Goal: Check status: Check status

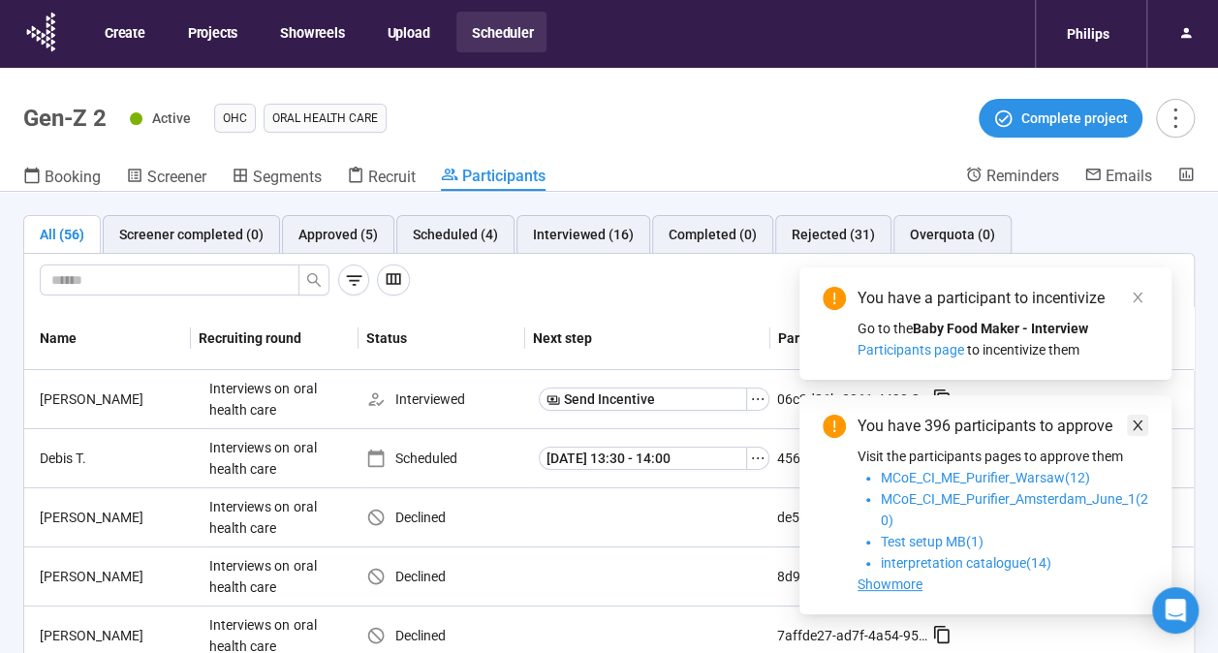
click at [1134, 429] on icon "close" at bounding box center [1138, 426] width 14 height 14
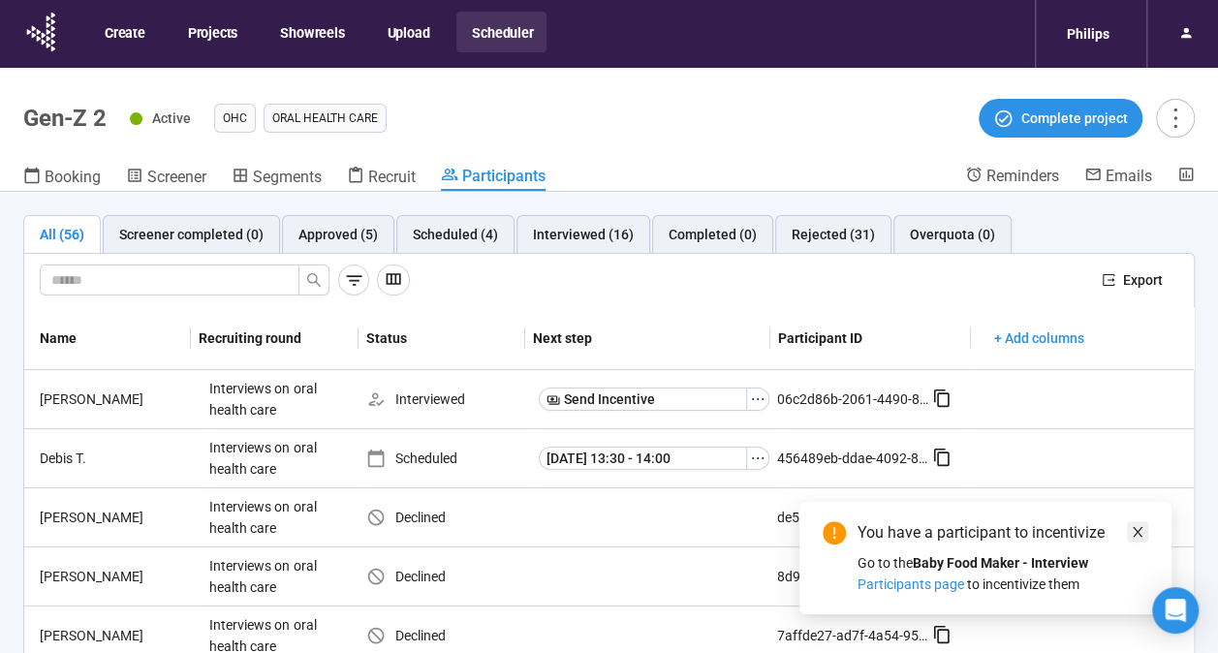
click at [1132, 531] on icon "close" at bounding box center [1138, 532] width 14 height 14
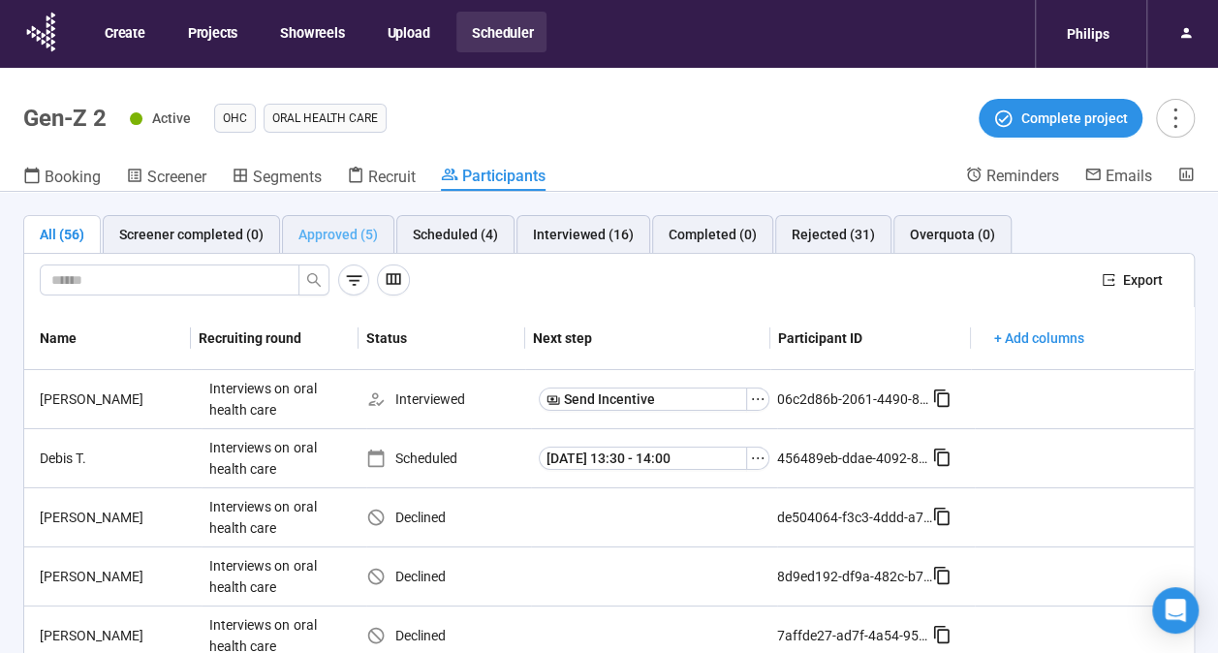
click at [329, 244] on div "Approved (5)" at bounding box center [338, 234] width 112 height 39
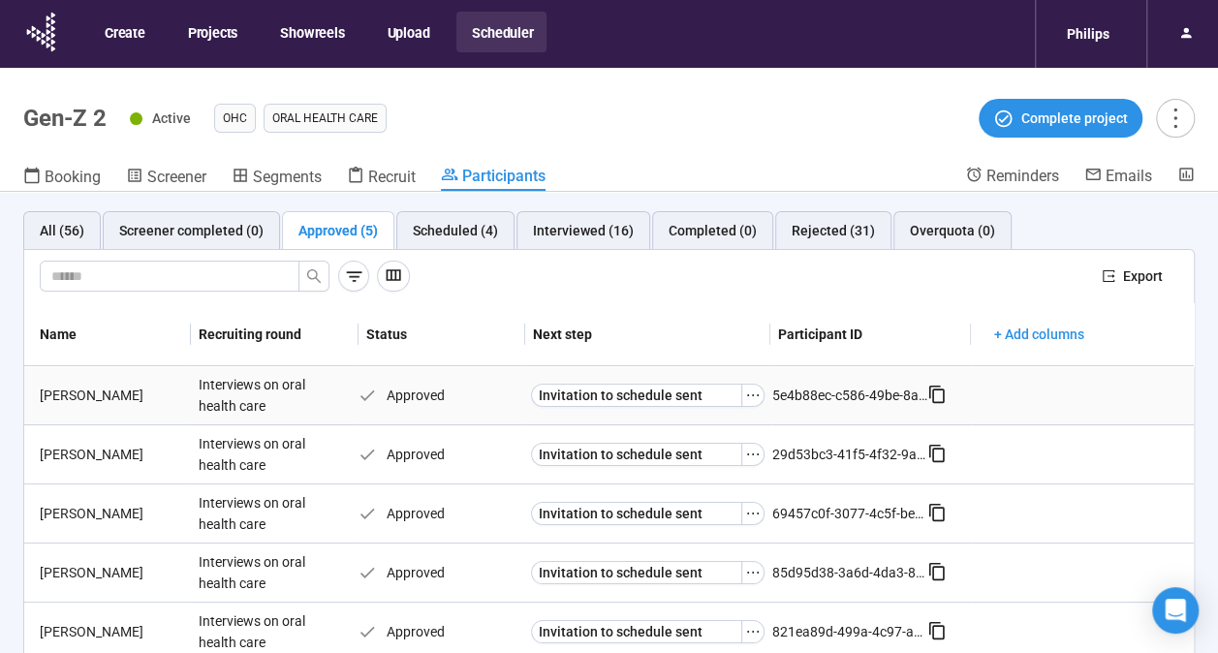
scroll to position [68, 0]
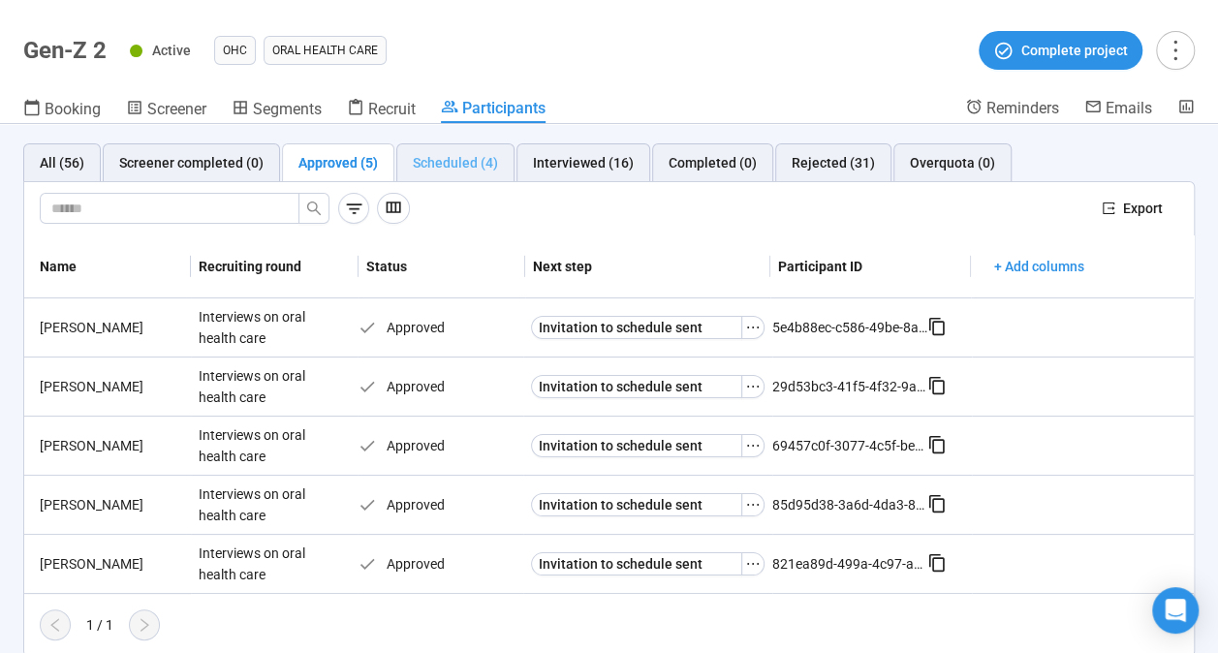
click at [405, 157] on div "Scheduled (4)" at bounding box center [455, 162] width 118 height 39
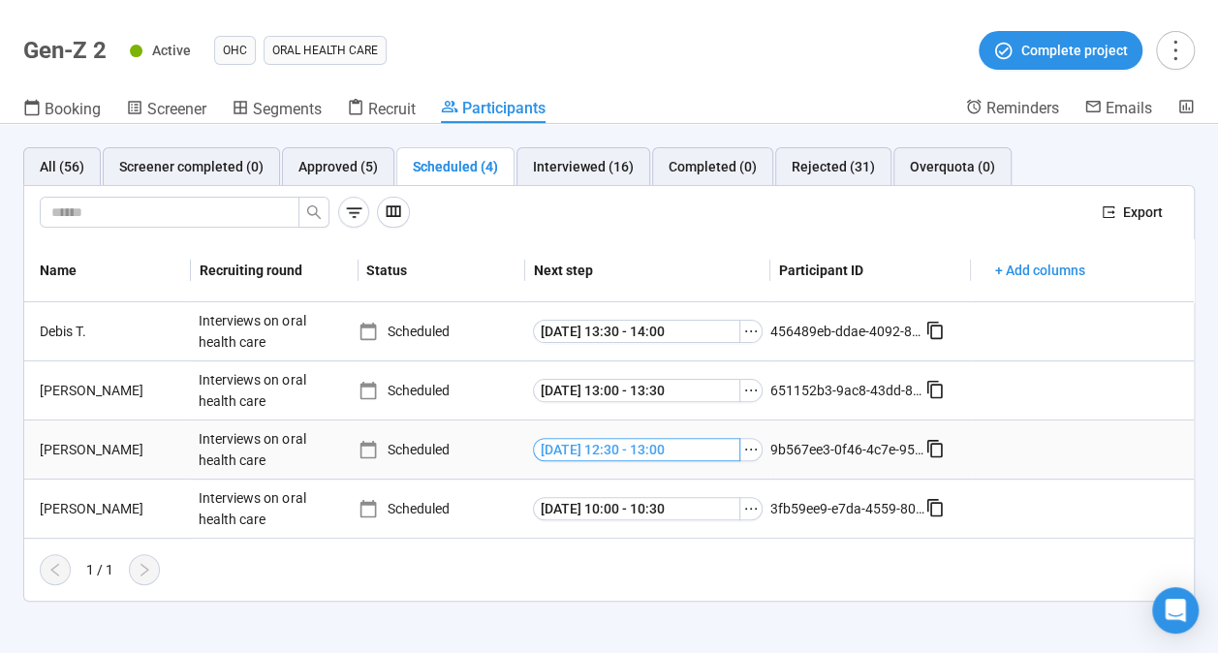
scroll to position [0, 0]
